Goal: Information Seeking & Learning: Learn about a topic

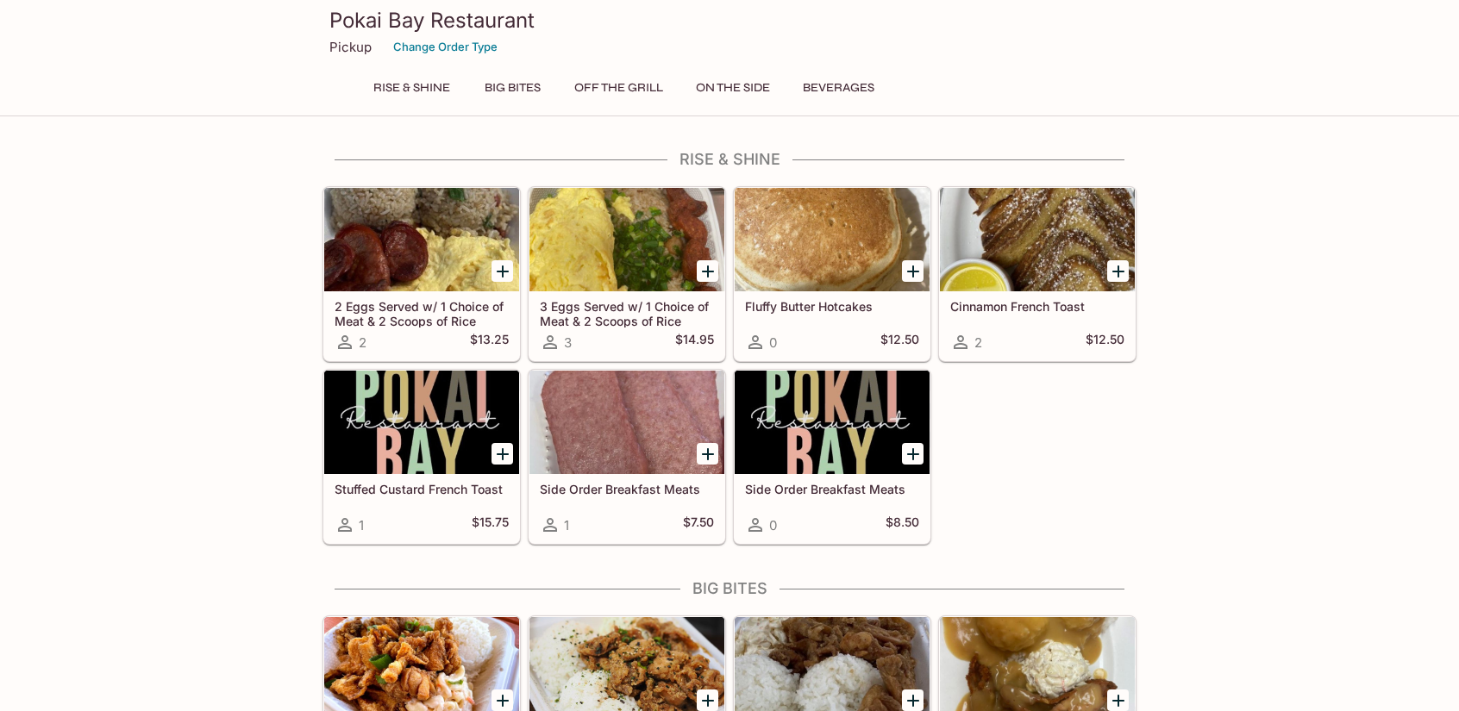
scroll to position [86, 0]
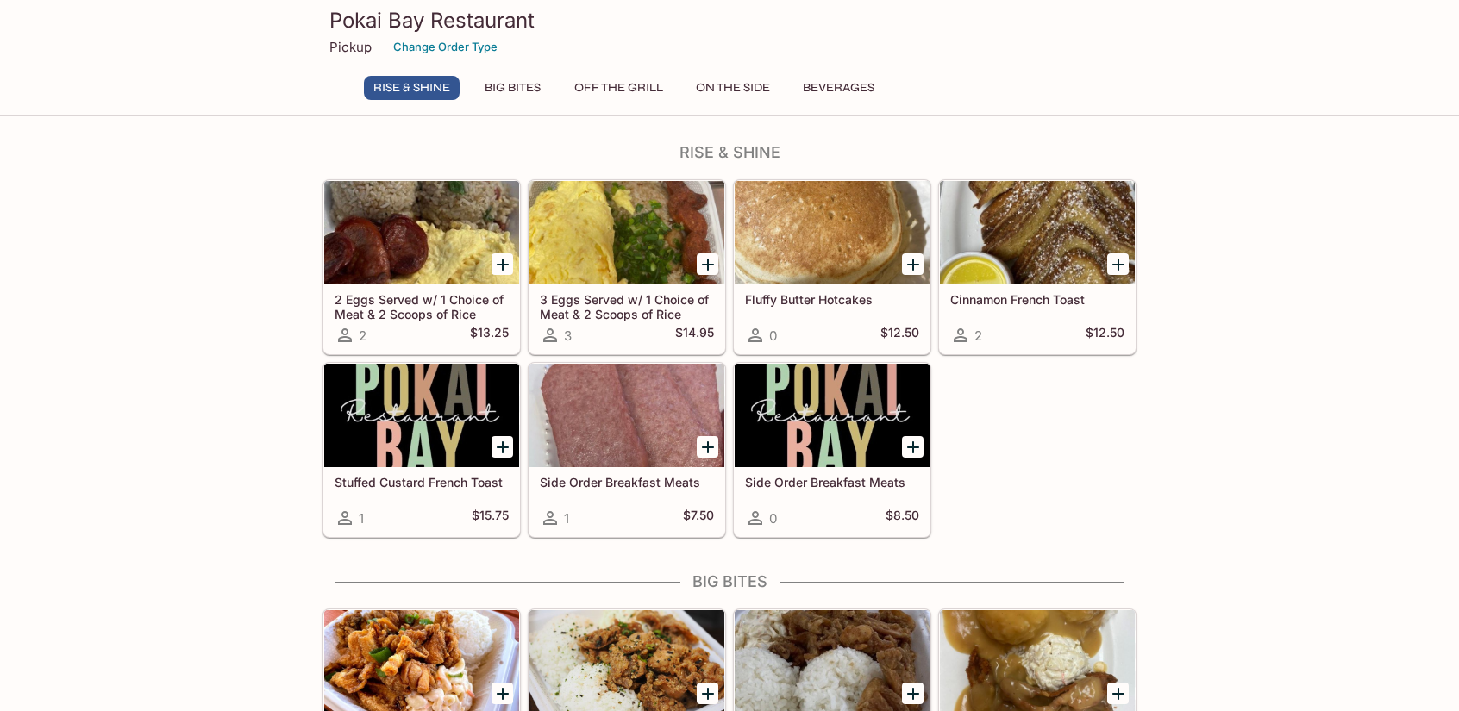
click at [1091, 226] on div at bounding box center [1037, 232] width 195 height 103
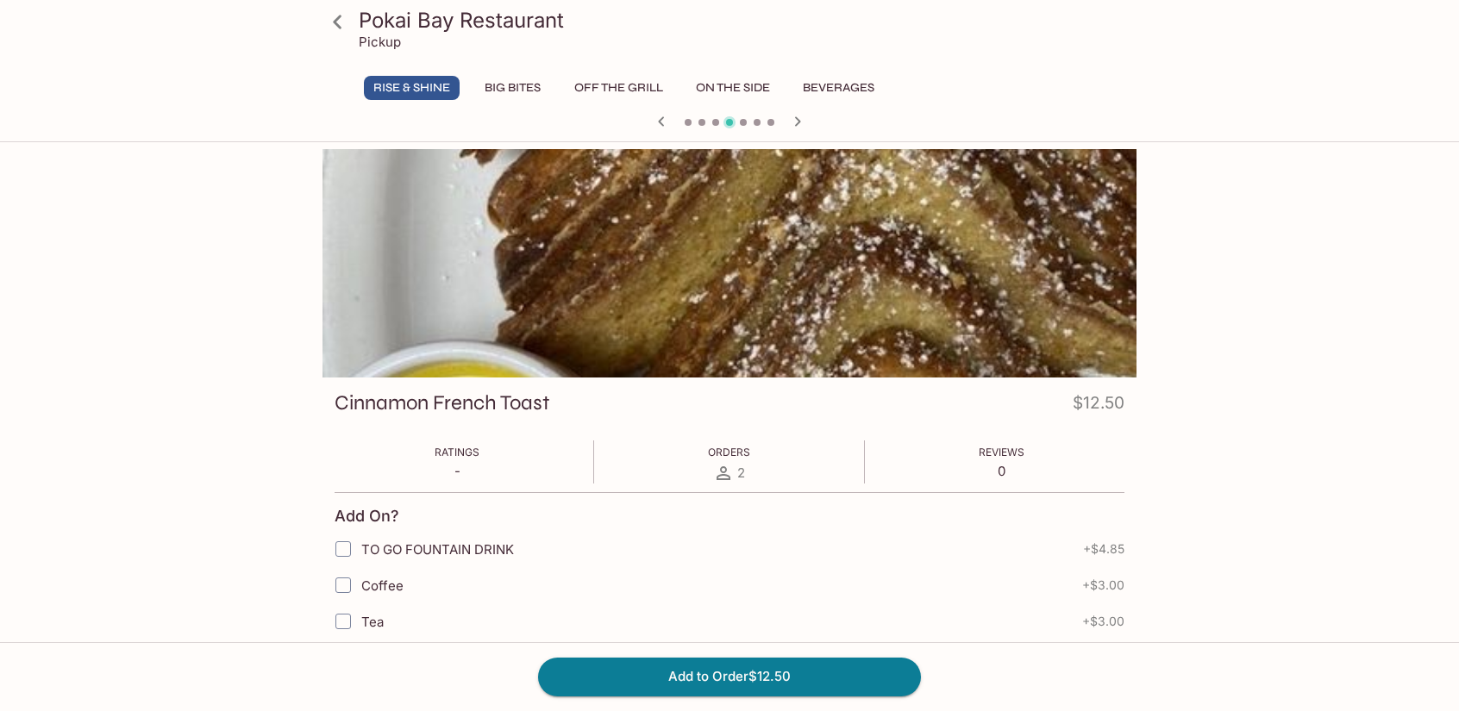
click at [341, 15] on icon at bounding box center [337, 22] width 30 height 30
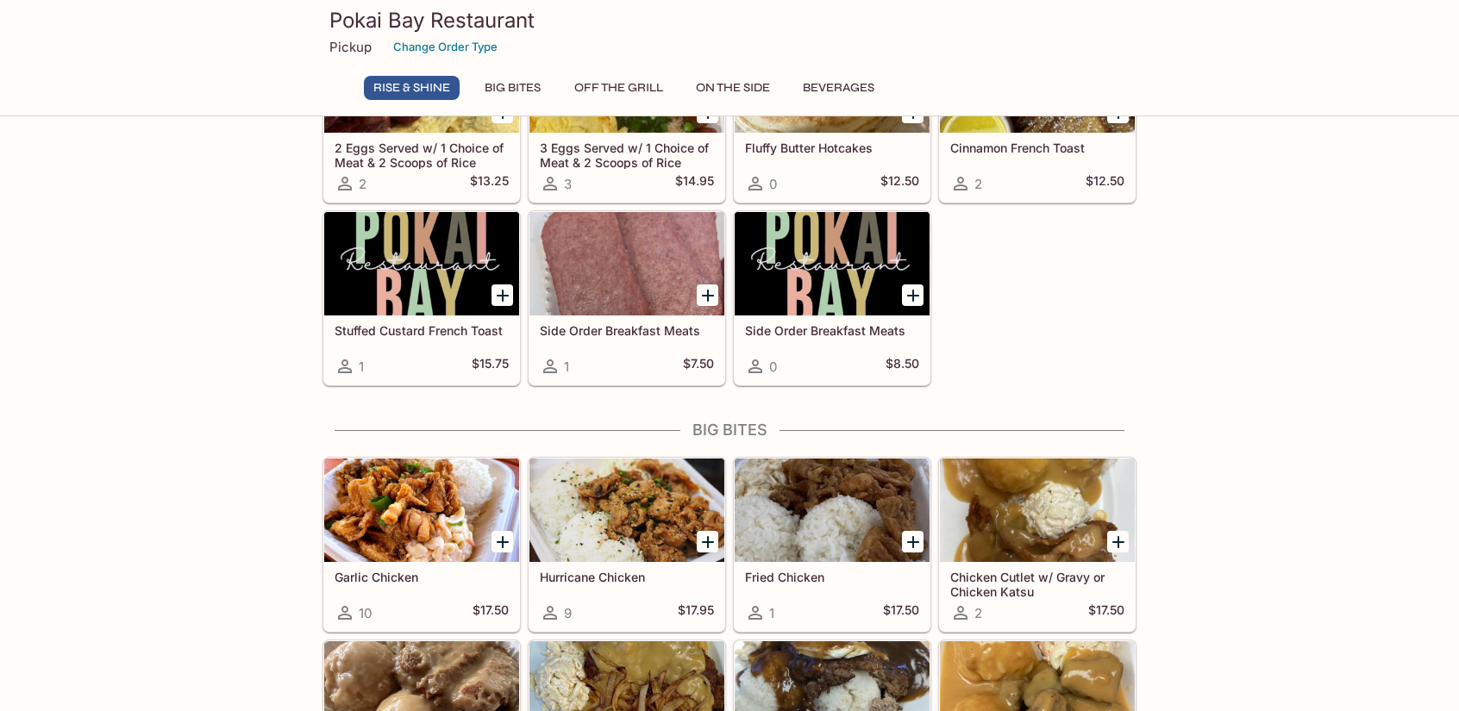
scroll to position [190, 0]
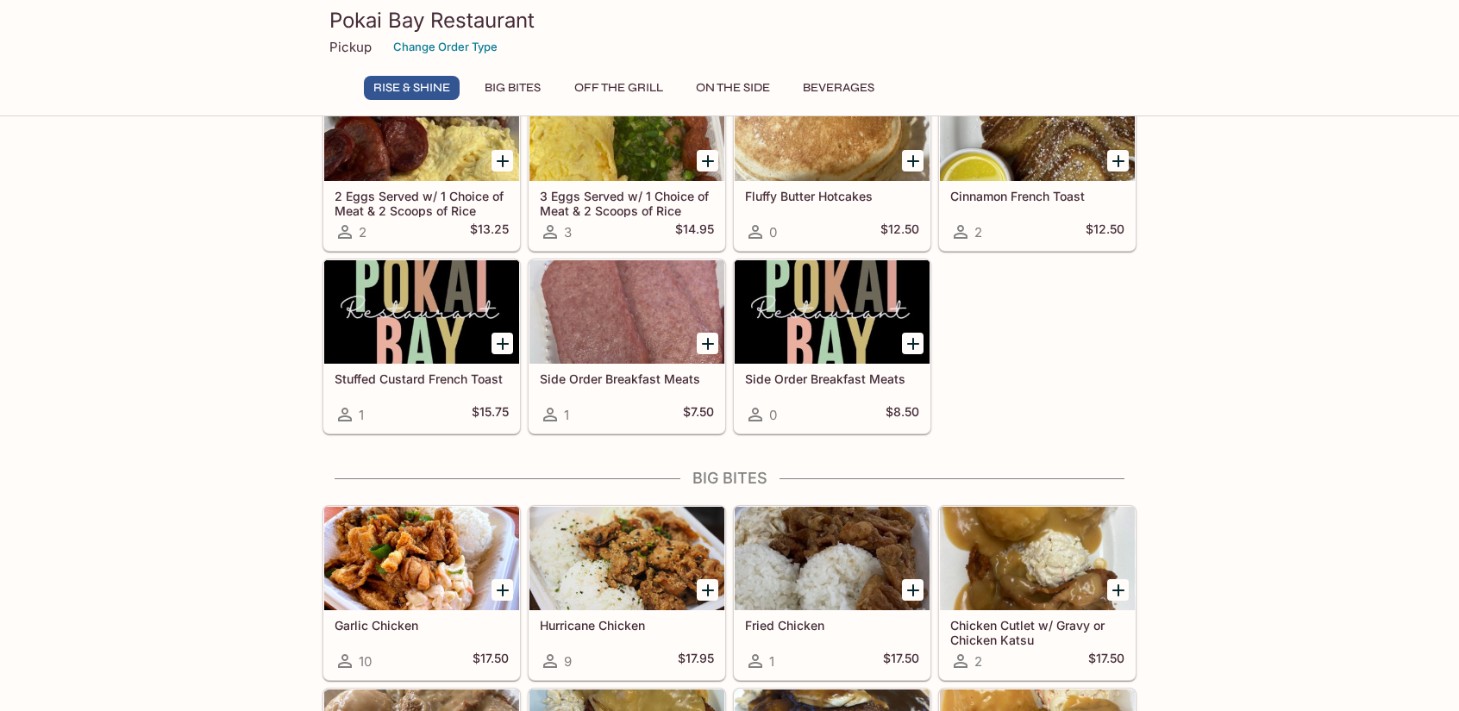
click at [791, 549] on div at bounding box center [832, 558] width 195 height 103
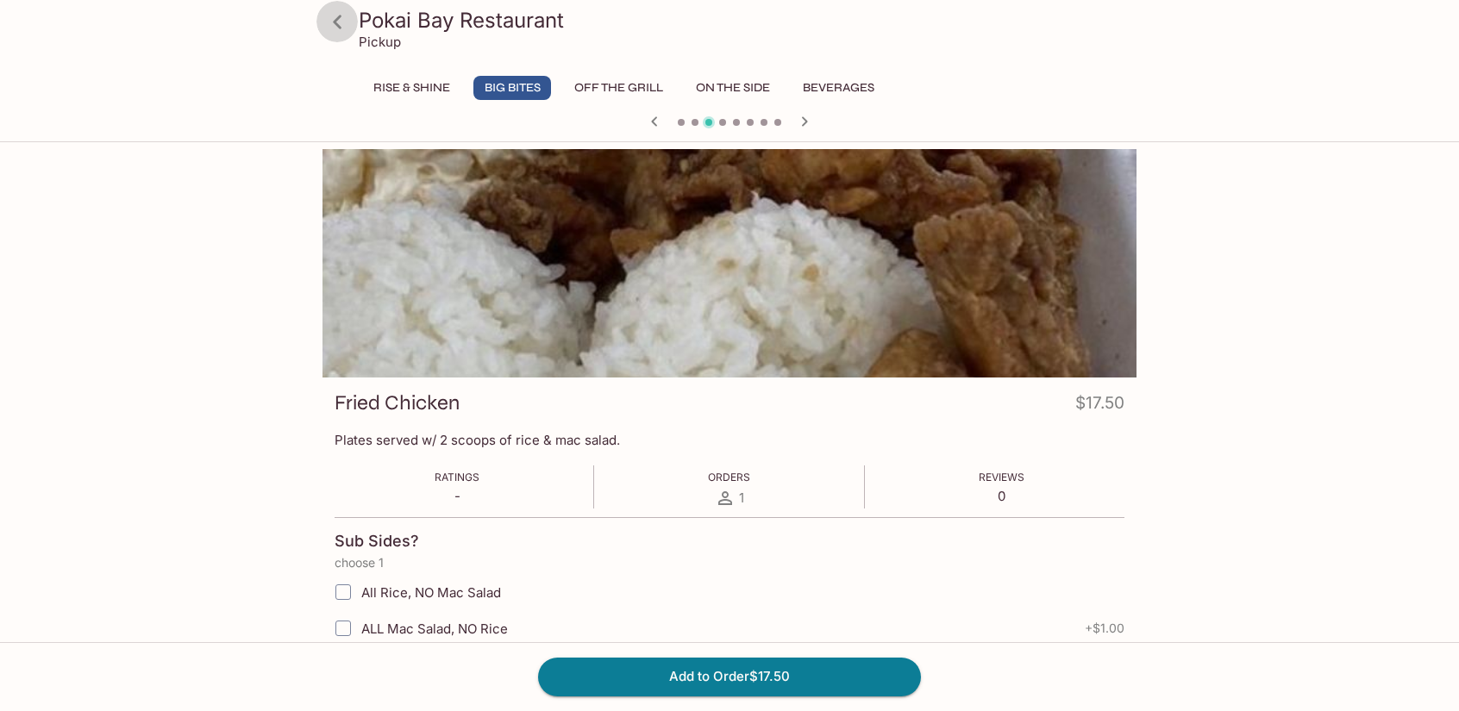
click at [322, 23] on icon at bounding box center [337, 22] width 30 height 30
